Goal: Task Accomplishment & Management: Use online tool/utility

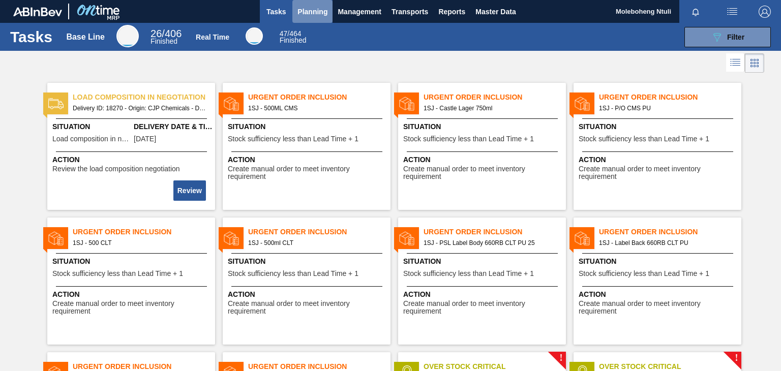
click at [308, 11] on span "Planning" at bounding box center [313, 12] width 30 height 12
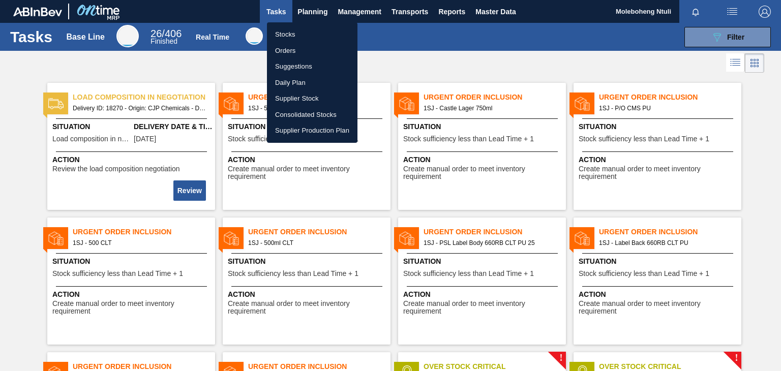
click at [288, 33] on li "Stocks" at bounding box center [312, 34] width 91 height 16
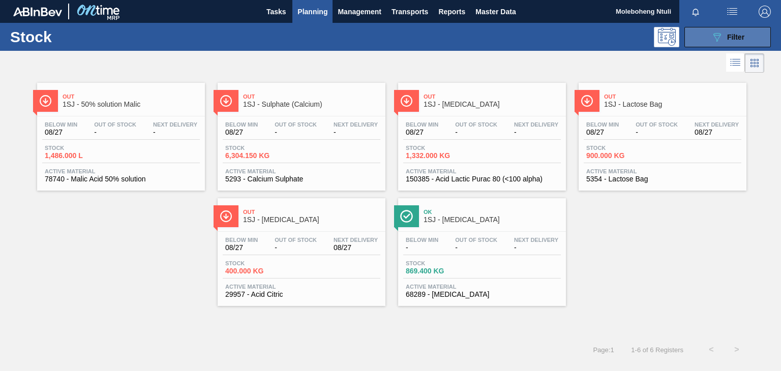
click at [721, 38] on icon "089F7B8B-B2A5-4AFE-B5C0-19BA573D28AC" at bounding box center [717, 37] width 12 height 12
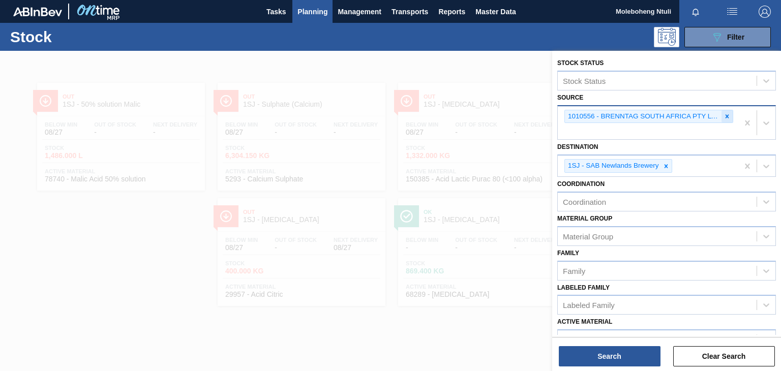
click at [728, 116] on icon at bounding box center [727, 116] width 7 height 7
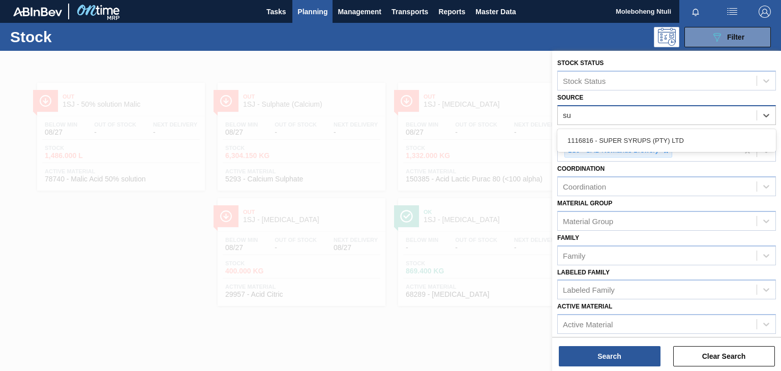
type input "sup"
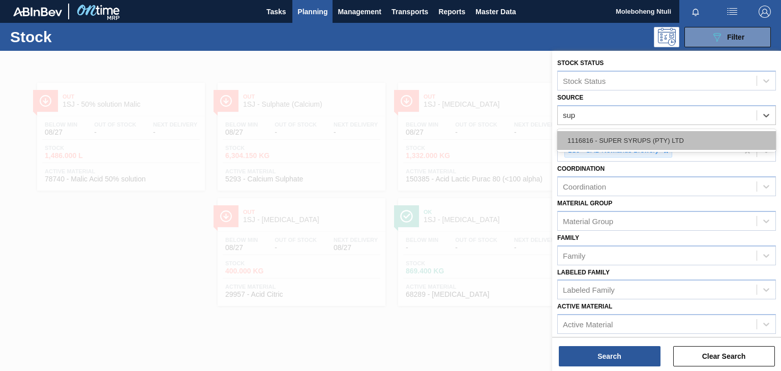
click at [665, 136] on div "1116816 - SUPER SYRUPS (PTY) LTD" at bounding box center [667, 140] width 219 height 19
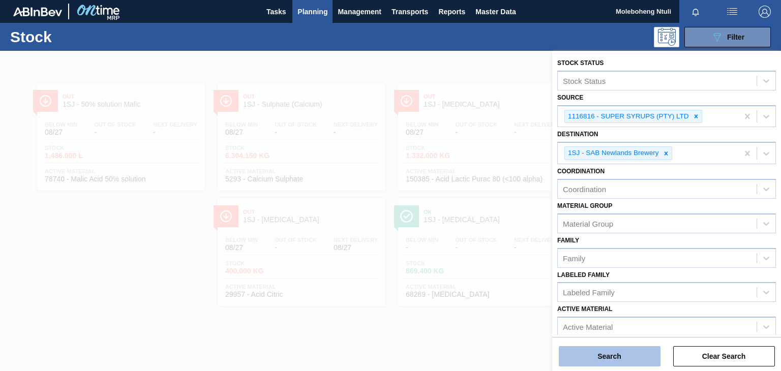
click at [608, 353] on button "Search" at bounding box center [610, 356] width 102 height 20
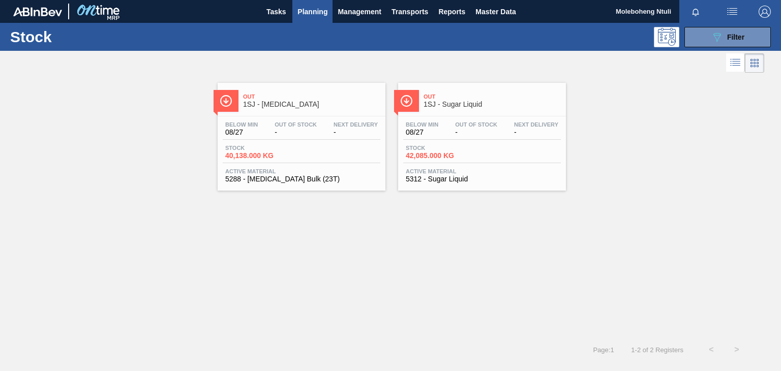
click at [517, 98] on span "Out" at bounding box center [492, 97] width 137 height 6
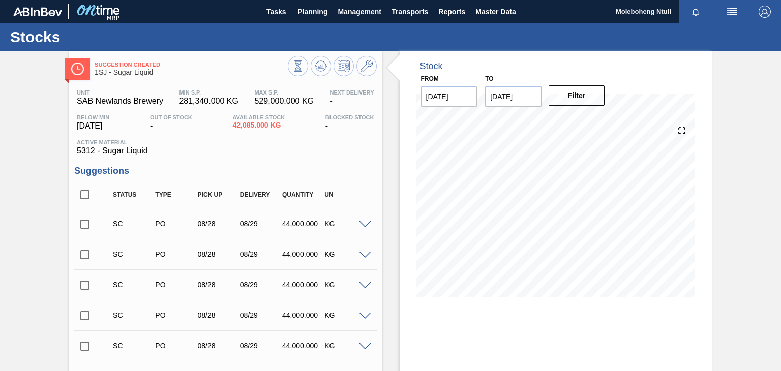
scroll to position [361, 0]
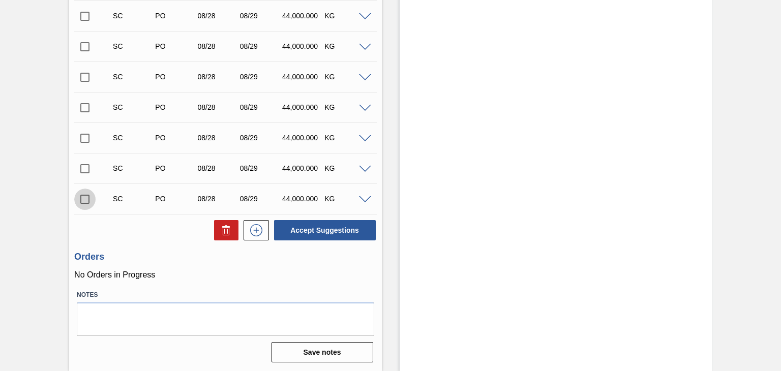
click at [81, 198] on input "checkbox" at bounding box center [84, 199] width 21 height 21
click at [344, 232] on button "Accept Suggestions" at bounding box center [325, 230] width 102 height 20
checkbox input "false"
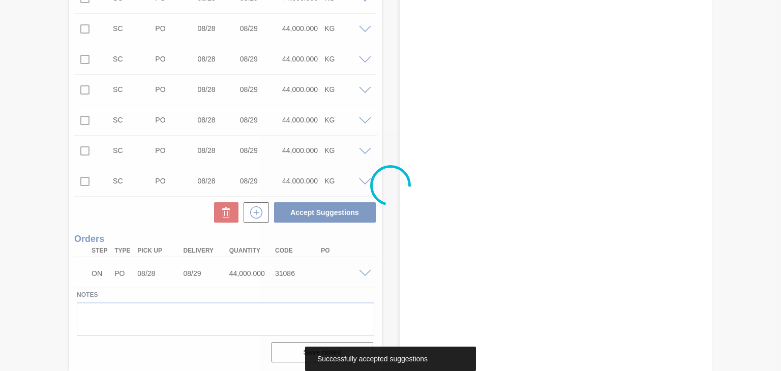
scroll to position [348, 0]
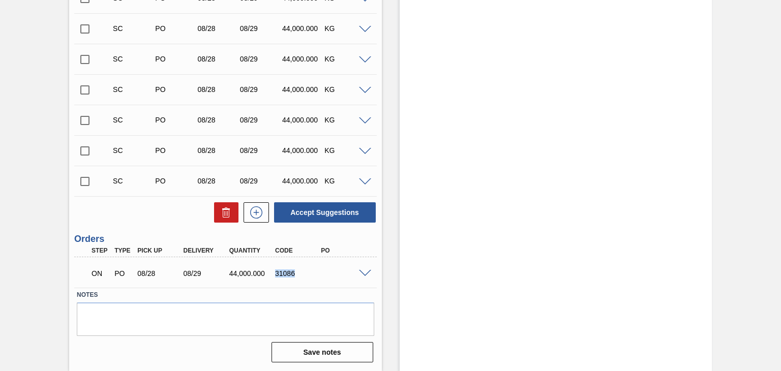
drag, startPoint x: 275, startPoint y: 271, endPoint x: 289, endPoint y: 276, distance: 15.1
click at [299, 276] on div "31086" at bounding box center [298, 274] width 50 height 8
copy div "31086"
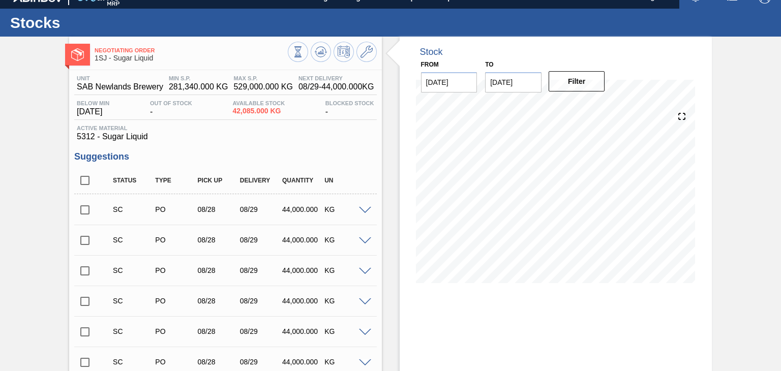
scroll to position [0, 0]
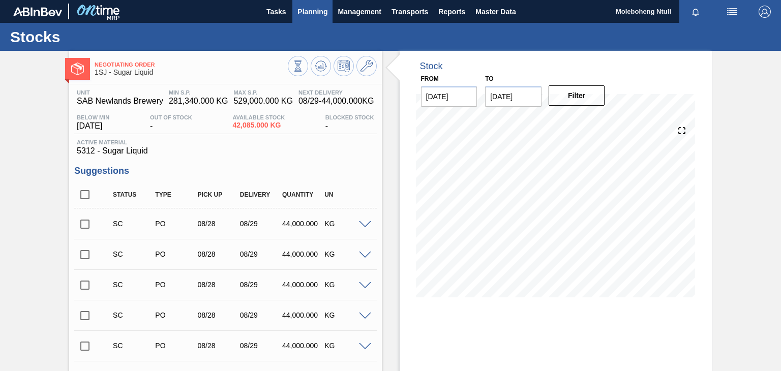
click at [302, 14] on span "Planning" at bounding box center [313, 12] width 30 height 12
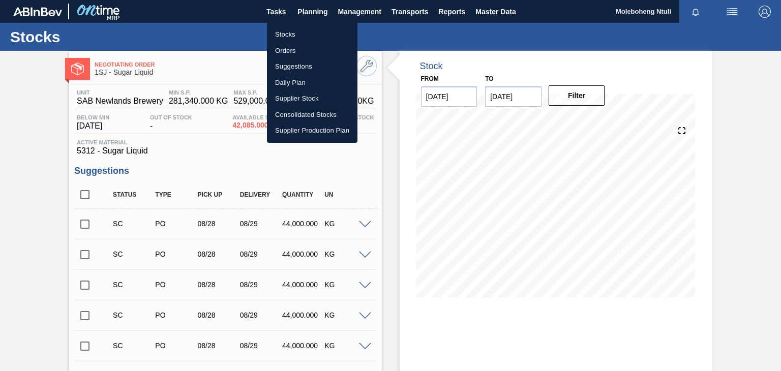
click at [291, 32] on li "Stocks" at bounding box center [312, 34] width 91 height 16
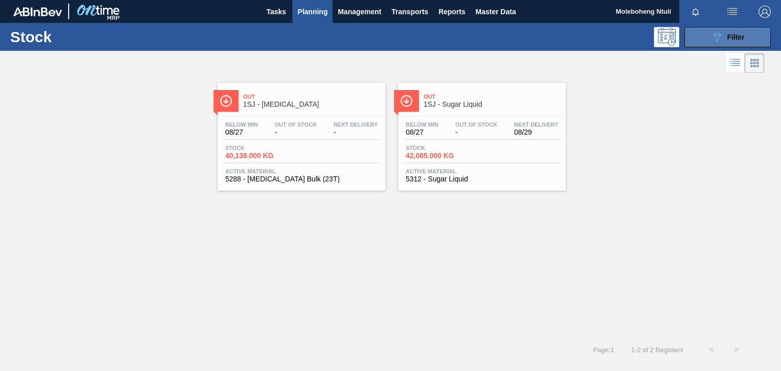
click at [728, 38] on span "Filter" at bounding box center [735, 37] width 17 height 8
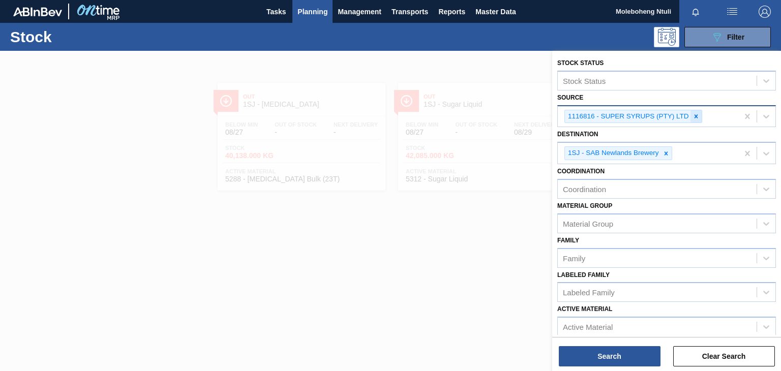
click at [694, 118] on icon at bounding box center [696, 116] width 7 height 7
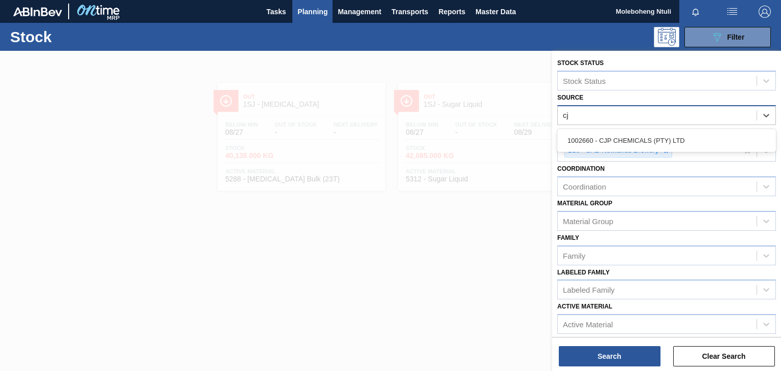
type input "cjp"
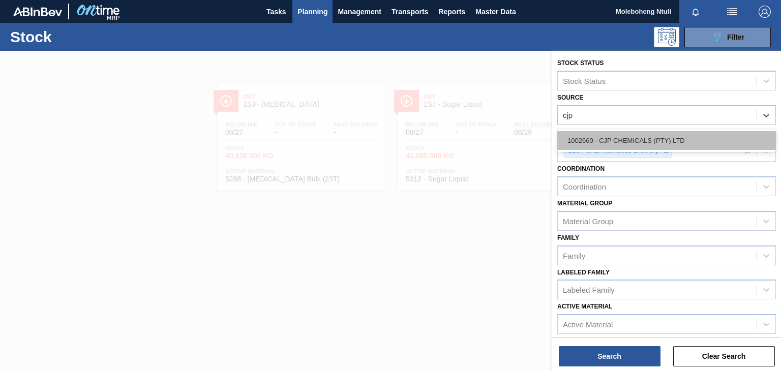
click at [669, 136] on div "1002660 - CJP CHEMICALS (PTY) LTD" at bounding box center [667, 140] width 219 height 19
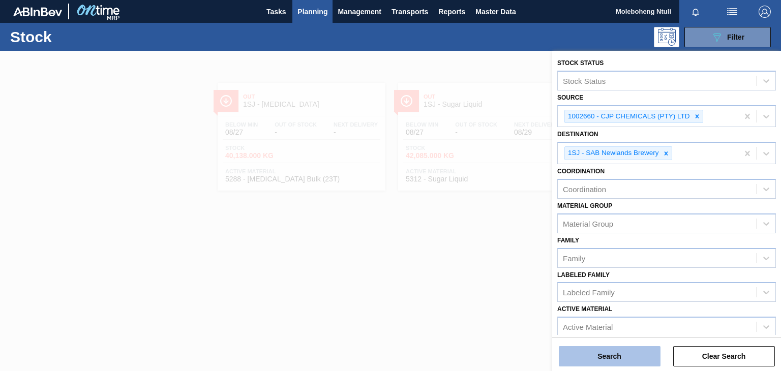
click at [625, 352] on button "Search" at bounding box center [610, 356] width 102 height 20
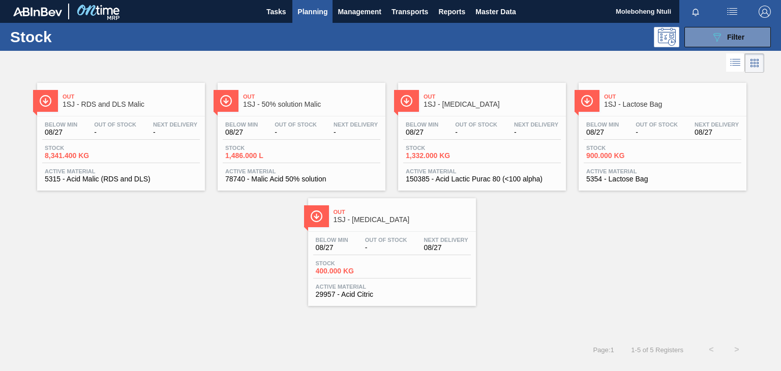
click at [414, 216] on span "1SJ - Citric Acid" at bounding box center [402, 220] width 137 height 8
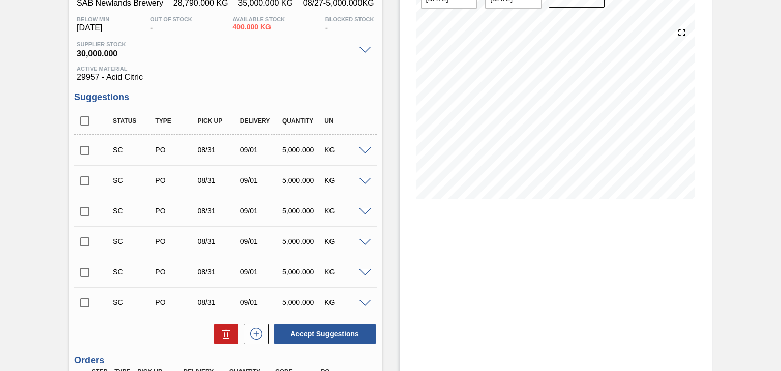
scroll to position [220, 0]
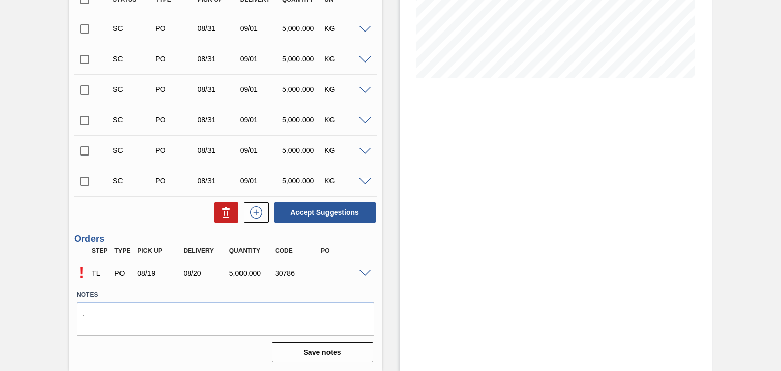
click at [365, 269] on div at bounding box center [367, 273] width 20 height 8
click at [364, 275] on span at bounding box center [365, 274] width 12 height 8
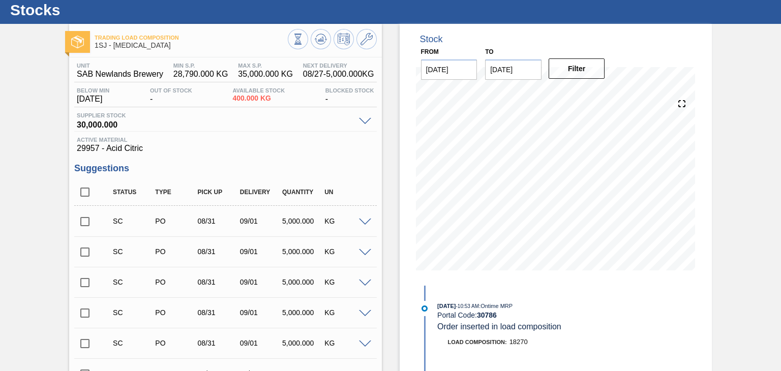
scroll to position [0, 0]
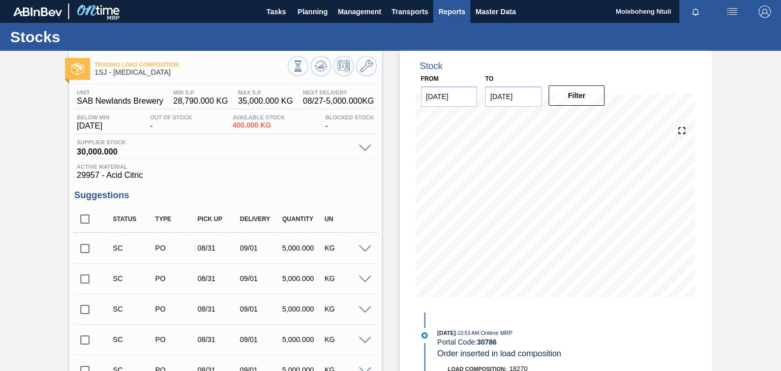
click at [453, 10] on span "Reports" at bounding box center [451, 12] width 27 height 12
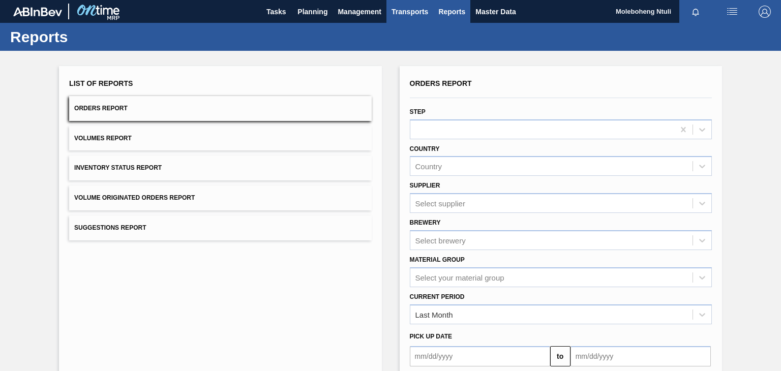
click at [405, 9] on span "Transports" at bounding box center [410, 12] width 37 height 12
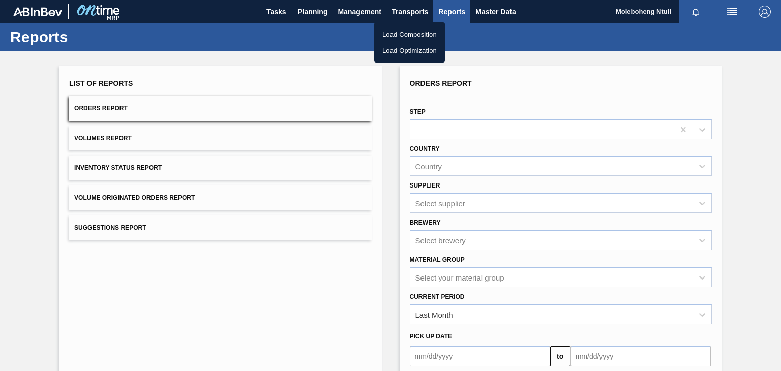
click at [400, 32] on li "Load Composition" at bounding box center [409, 34] width 71 height 16
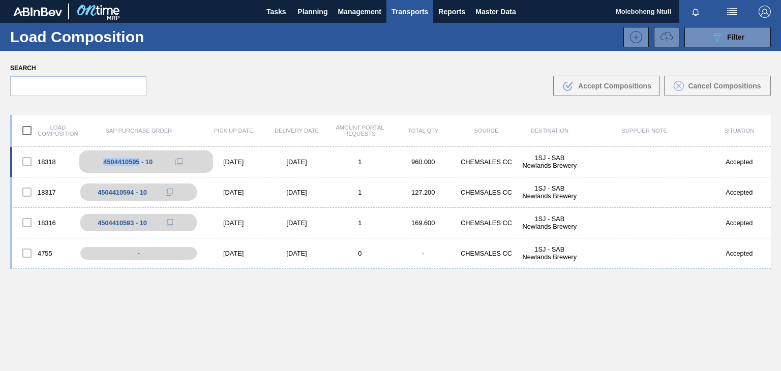
drag, startPoint x: 104, startPoint y: 158, endPoint x: 138, endPoint y: 164, distance: 35.1
click at [138, 164] on div "4504410595 - 10" at bounding box center [127, 162] width 49 height 8
copy div "4504410595"
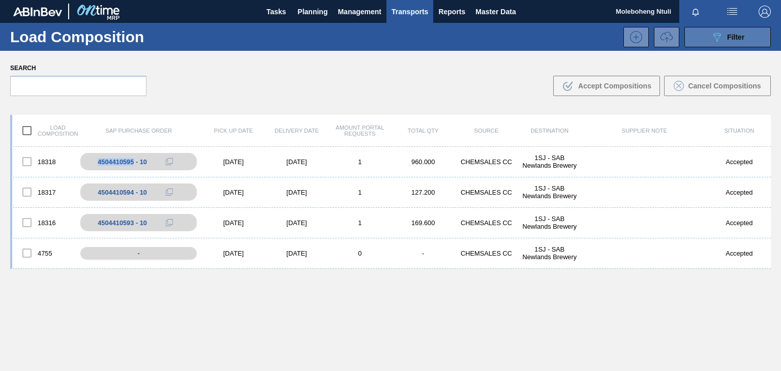
click at [736, 36] on span "Filter" at bounding box center [735, 37] width 17 height 8
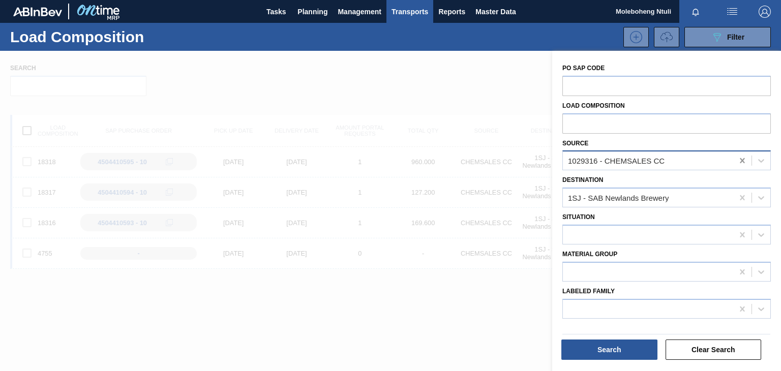
click at [741, 161] on icon at bounding box center [742, 160] width 5 height 5
type input "cjp"
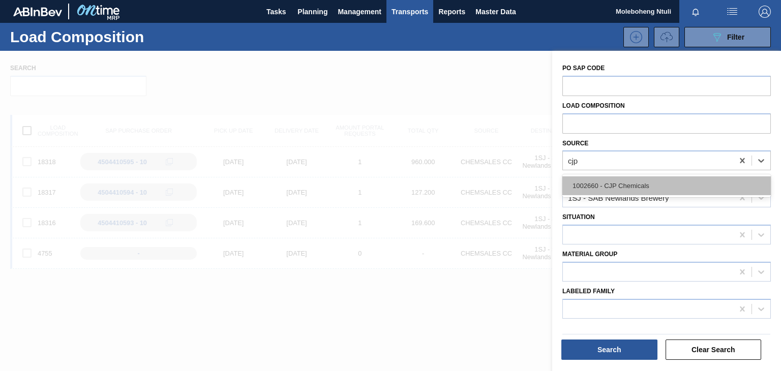
click at [636, 190] on div "1002660 - CJP Chemicals" at bounding box center [667, 186] width 209 height 19
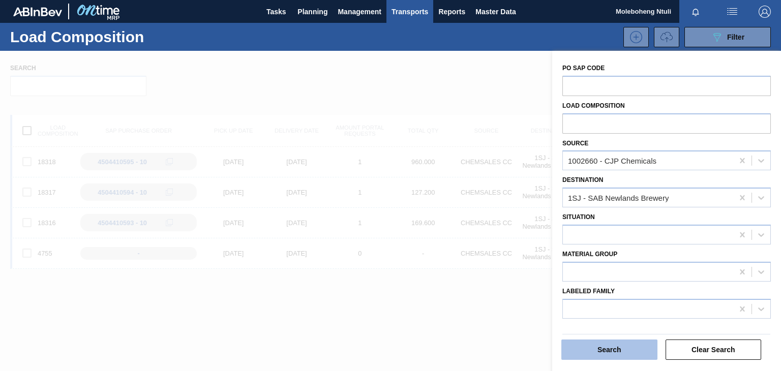
click at [628, 350] on button "Search" at bounding box center [610, 350] width 96 height 20
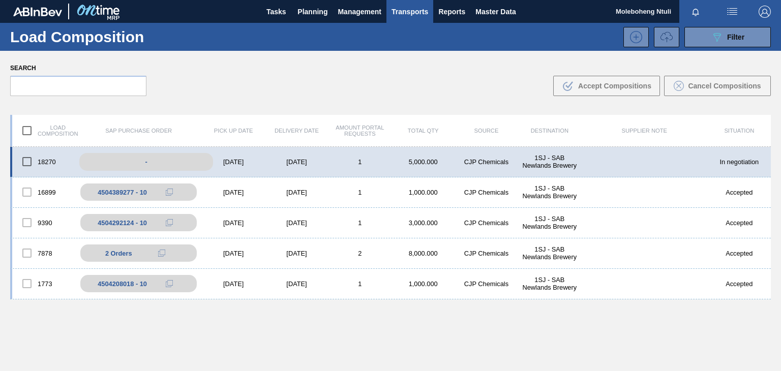
click at [140, 163] on div "-" at bounding box center [146, 162] width 134 height 18
click at [144, 163] on div "-" at bounding box center [146, 162] width 134 height 18
click at [131, 161] on div "-" at bounding box center [146, 162] width 134 height 18
click at [242, 161] on div "08/19/2025" at bounding box center [233, 162] width 63 height 8
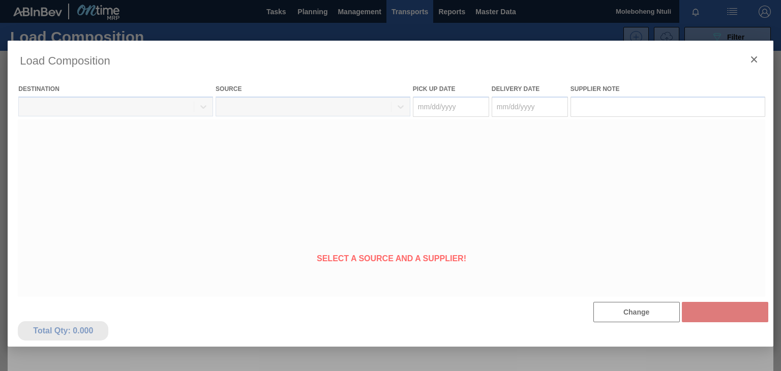
type Date "08/19/2025"
type Date "08/20/2025"
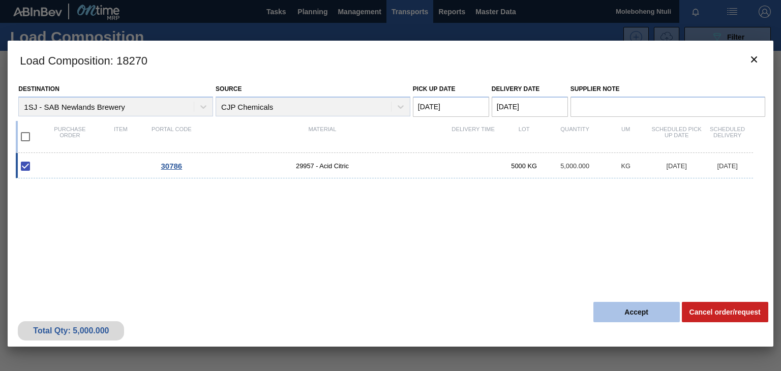
click at [639, 314] on button "Accept" at bounding box center [637, 312] width 86 height 20
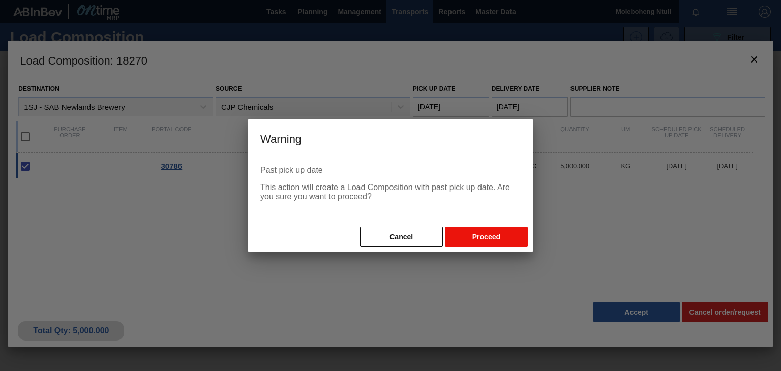
click at [471, 234] on button "Proceed" at bounding box center [486, 237] width 83 height 20
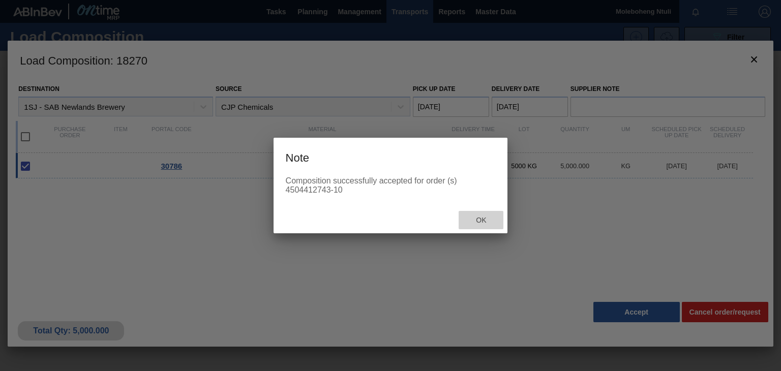
click at [484, 218] on span "Ok" at bounding box center [481, 220] width 26 height 8
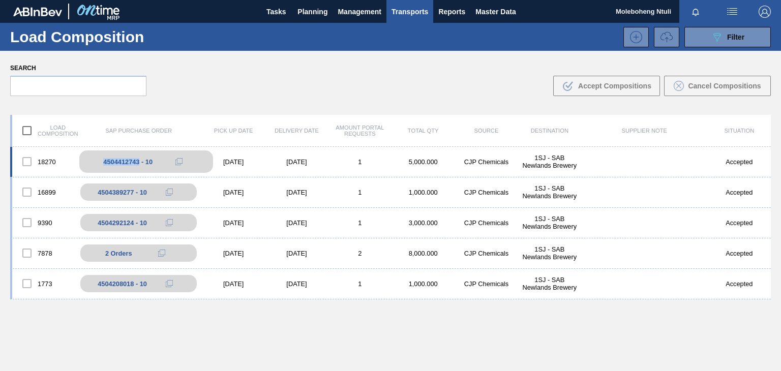
drag, startPoint x: 139, startPoint y: 161, endPoint x: 94, endPoint y: 161, distance: 45.3
click at [94, 161] on div "4504412743 - 10" at bounding box center [146, 162] width 134 height 22
copy div "4504412743"
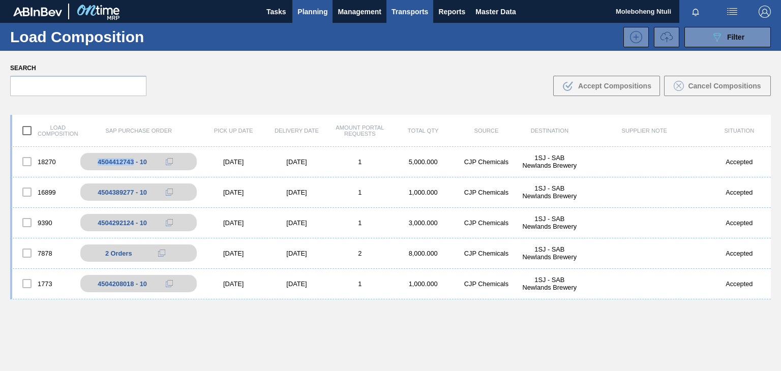
click at [309, 8] on span "Planning" at bounding box center [313, 12] width 30 height 12
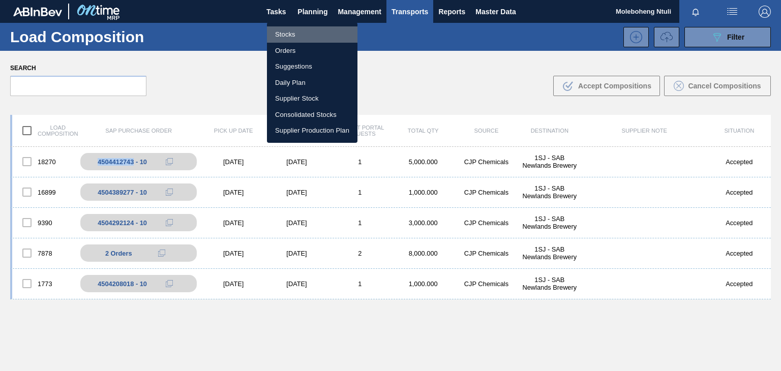
click at [285, 34] on li "Stocks" at bounding box center [312, 34] width 91 height 16
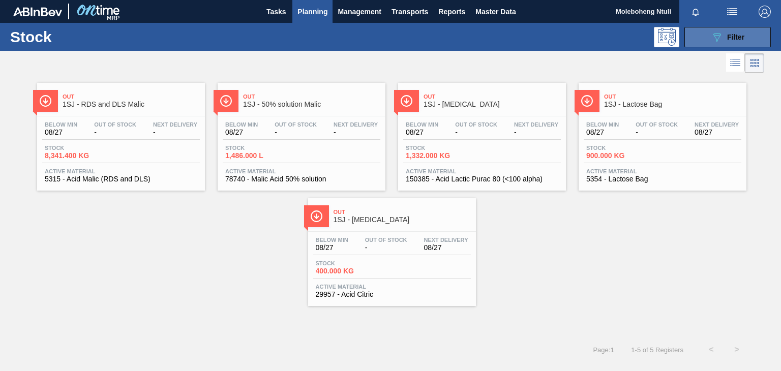
click at [704, 37] on button "089F7B8B-B2A5-4AFE-B5C0-19BA573D28AC Filter" at bounding box center [728, 37] width 86 height 20
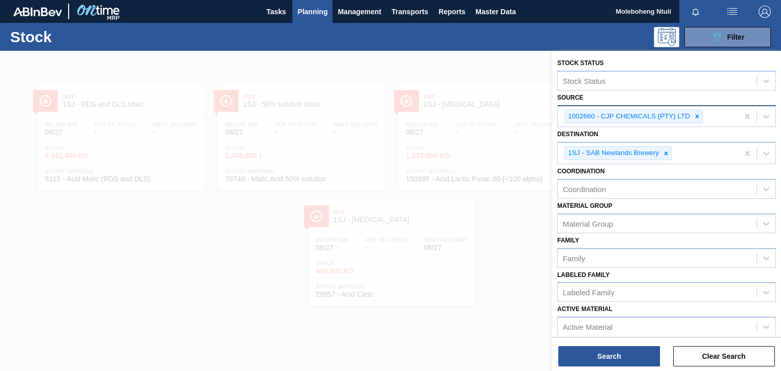
click at [698, 116] on icon at bounding box center [697, 116] width 7 height 7
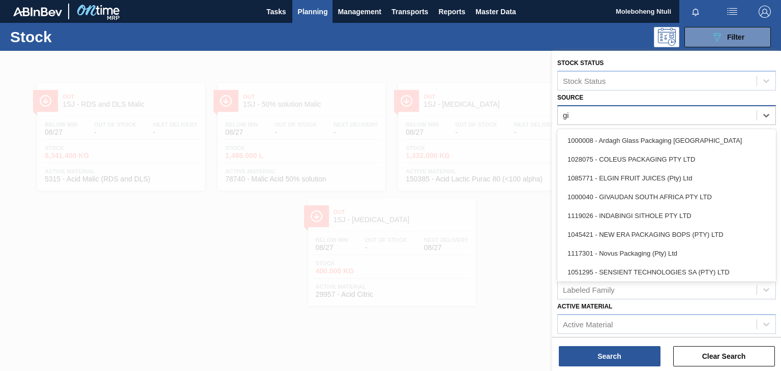
type input "giv"
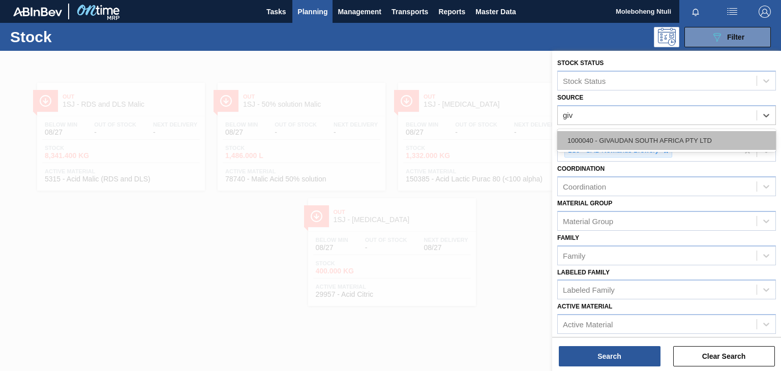
click at [668, 137] on div "1000040 - GIVAUDAN SOUTH AFRICA PTY LTD" at bounding box center [667, 140] width 219 height 19
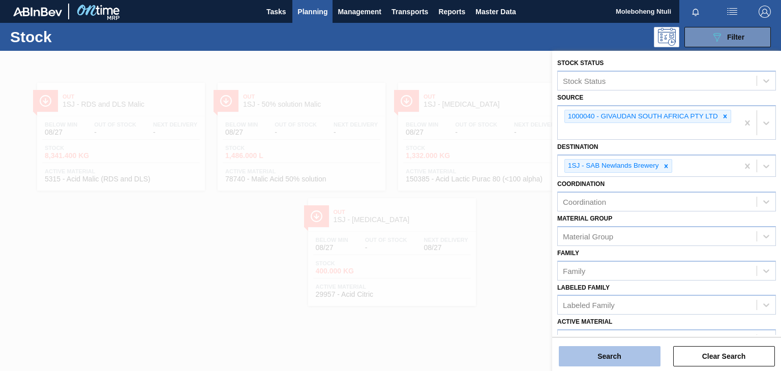
click at [614, 353] on button "Search" at bounding box center [610, 356] width 102 height 20
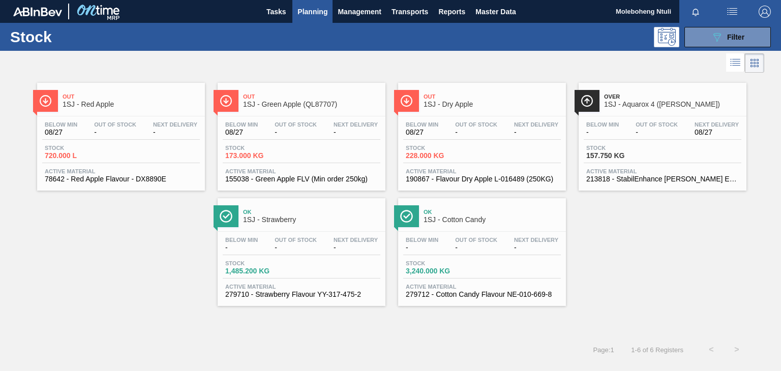
click at [334, 223] on div "Ok 1SJ - Strawberry" at bounding box center [311, 216] width 137 height 23
click at [694, 40] on button "089F7B8B-B2A5-4AFE-B5C0-19BA573D28AC Filter" at bounding box center [728, 37] width 86 height 20
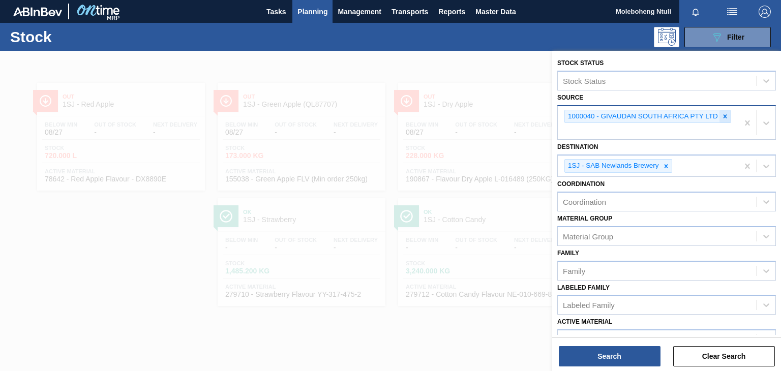
click at [728, 116] on icon at bounding box center [725, 116] width 7 height 7
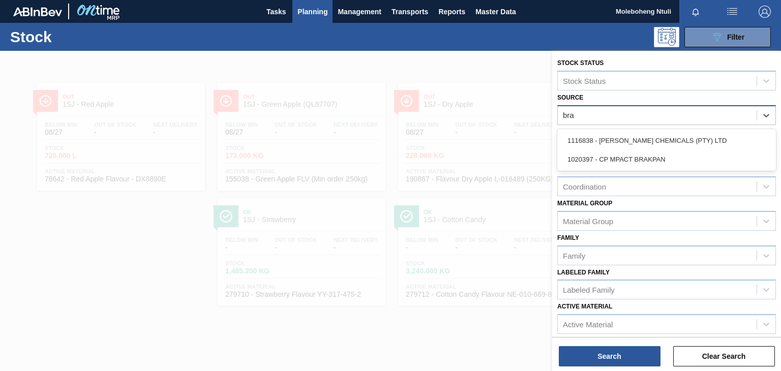
type input "brag"
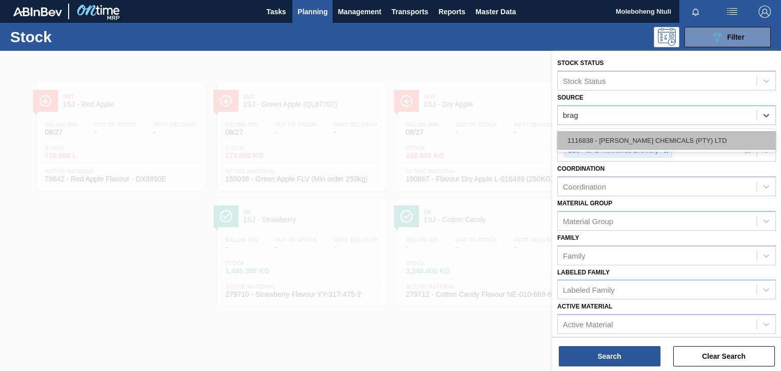
click at [655, 137] on div "1116838 - BRAGAN CHEMICALS (PTY) LTD" at bounding box center [667, 140] width 219 height 19
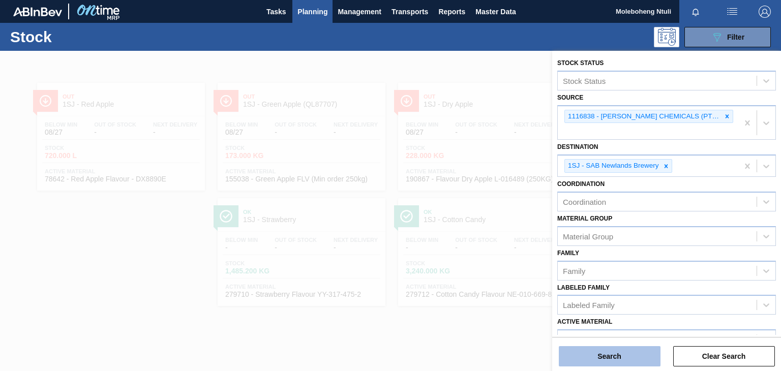
click at [592, 358] on button "Search" at bounding box center [610, 356] width 102 height 20
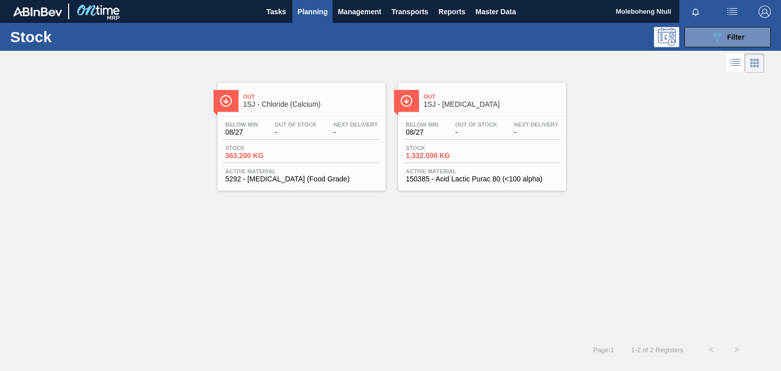
click at [498, 104] on span "1SJ - Lactic Acid" at bounding box center [492, 105] width 137 height 8
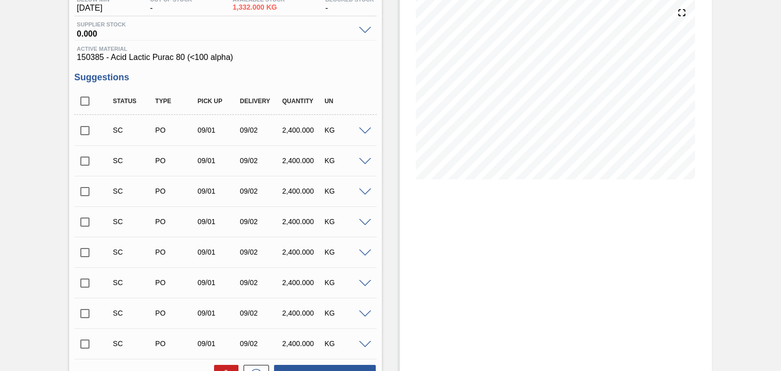
scroll to position [254, 0]
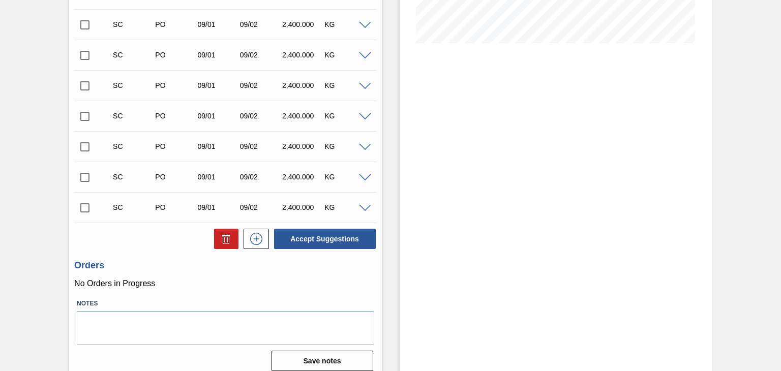
click at [366, 210] on span at bounding box center [365, 209] width 12 height 8
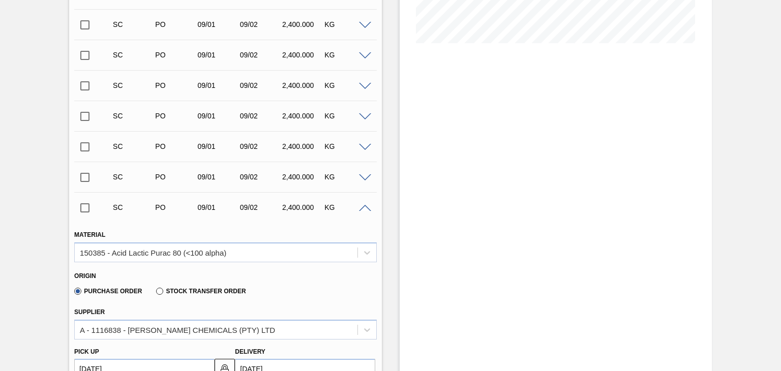
click at [84, 210] on input "checkbox" at bounding box center [84, 207] width 21 height 21
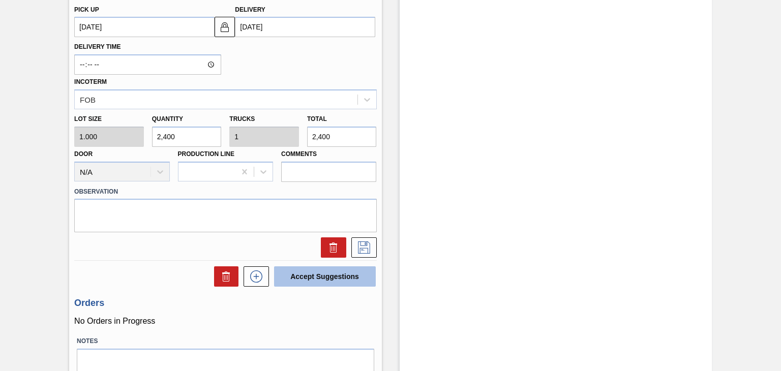
scroll to position [642, 0]
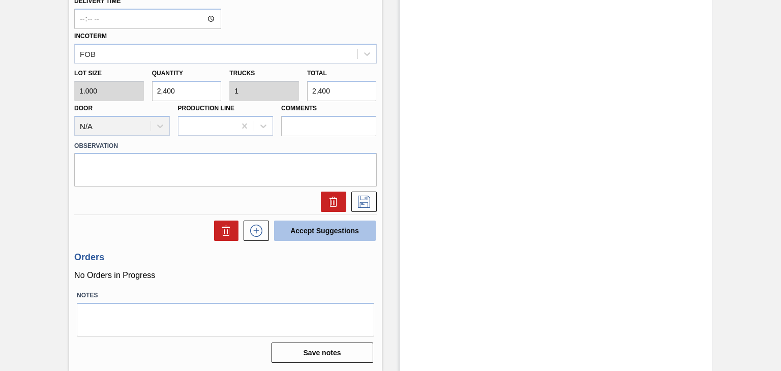
click at [308, 230] on button "Accept Suggestions" at bounding box center [325, 231] width 102 height 20
checkbox input "false"
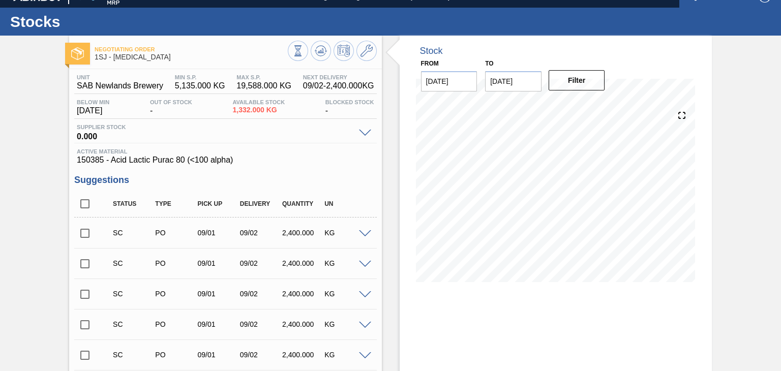
scroll to position [0, 0]
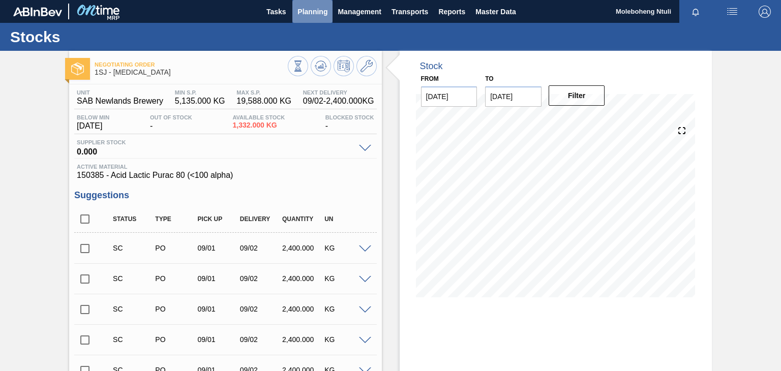
click at [310, 10] on span "Planning" at bounding box center [313, 12] width 30 height 12
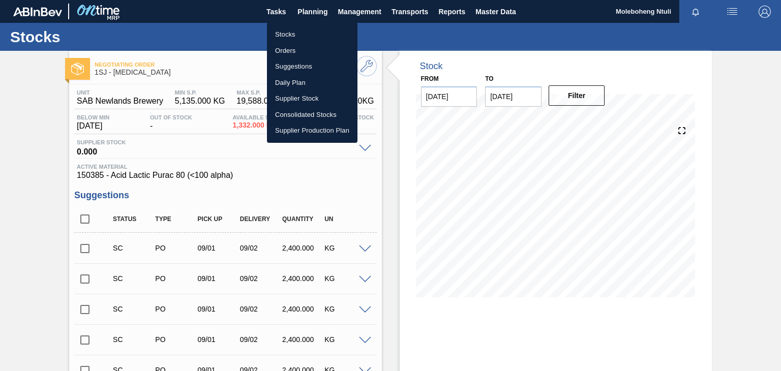
click at [286, 33] on li "Stocks" at bounding box center [312, 34] width 91 height 16
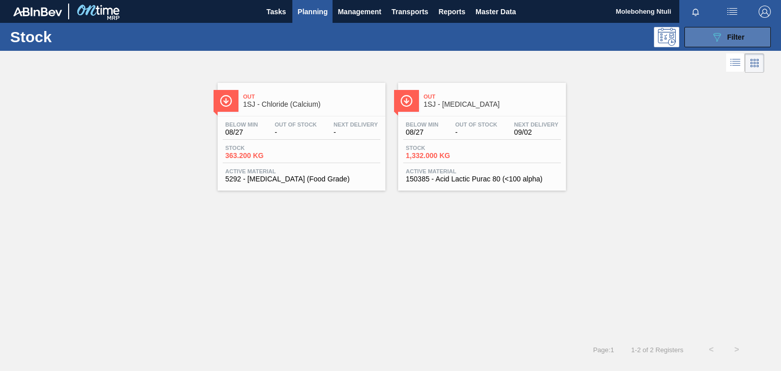
click at [717, 40] on icon at bounding box center [718, 37] width 8 height 9
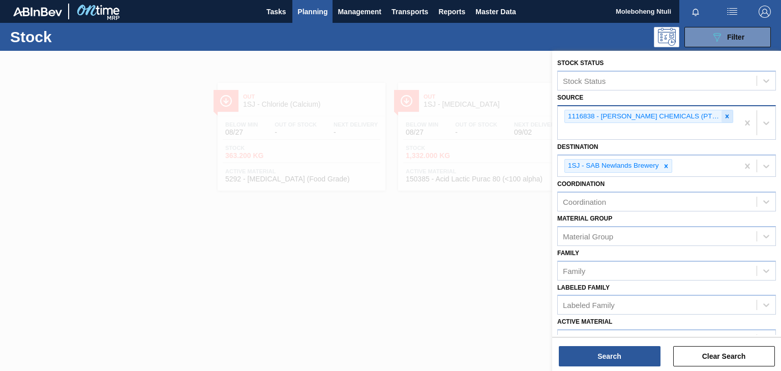
click at [722, 120] on div at bounding box center [727, 116] width 11 height 13
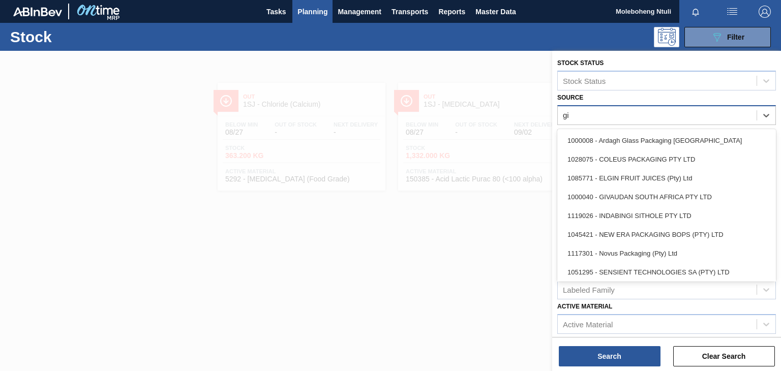
type input "giv"
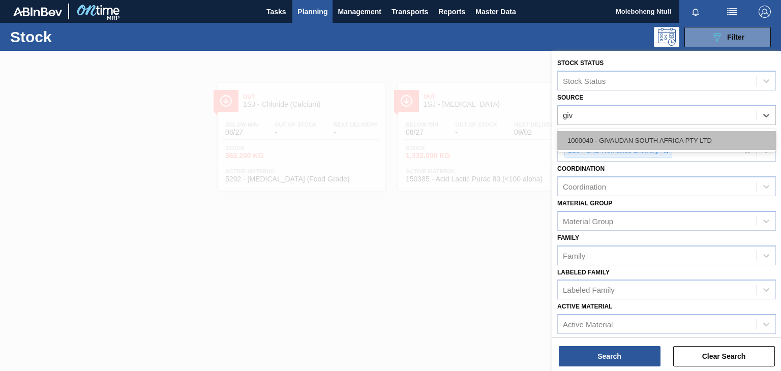
click at [692, 137] on div "1000040 - GIVAUDAN SOUTH AFRICA PTY LTD" at bounding box center [667, 140] width 219 height 19
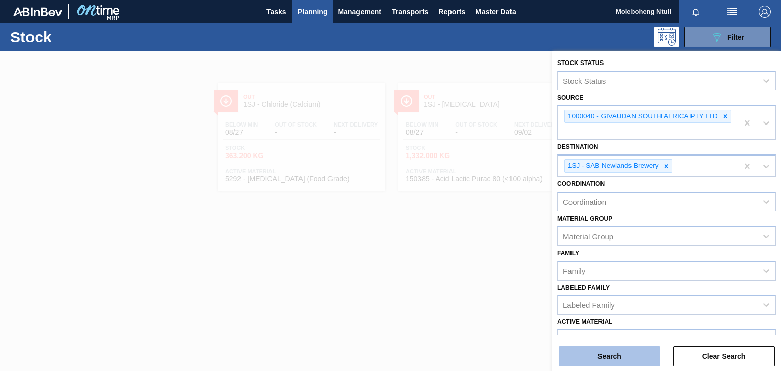
click at [600, 355] on button "Search" at bounding box center [610, 356] width 102 height 20
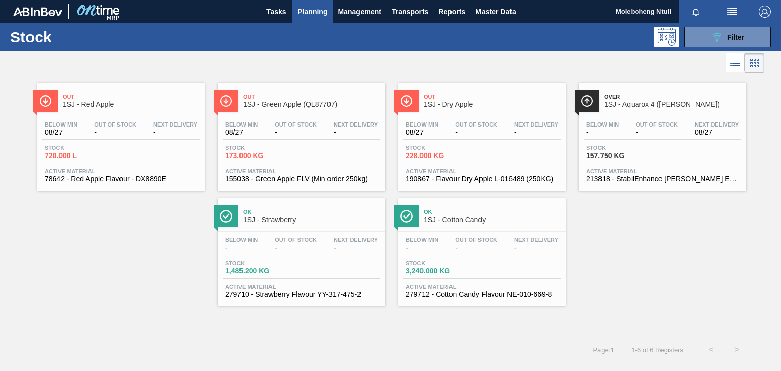
click at [333, 217] on span "1SJ - Strawberry" at bounding box center [311, 220] width 137 height 8
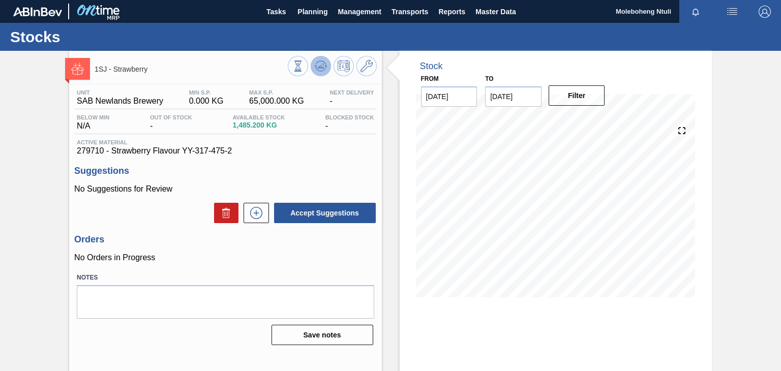
click at [319, 68] on icon at bounding box center [321, 66] width 12 height 12
click at [297, 69] on icon at bounding box center [297, 66] width 11 height 11
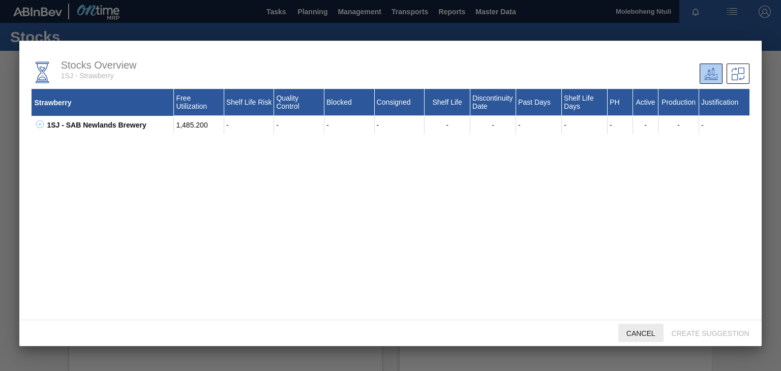
click at [642, 334] on span "Cancel" at bounding box center [641, 334] width 45 height 8
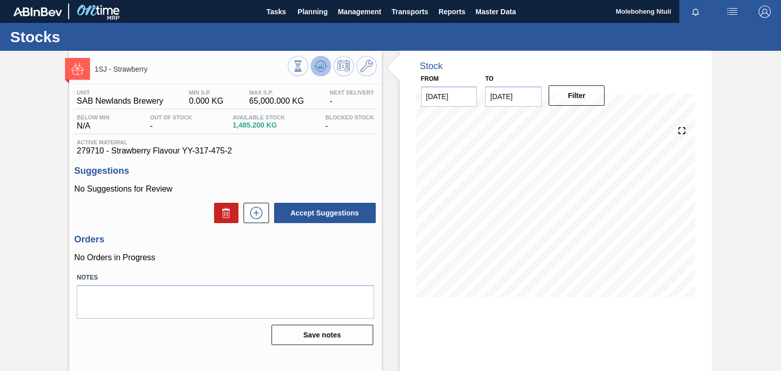
click at [325, 67] on icon at bounding box center [326, 67] width 2 height 2
click at [320, 66] on icon at bounding box center [320, 67] width 1 height 3
